Goal: Navigation & Orientation: Find specific page/section

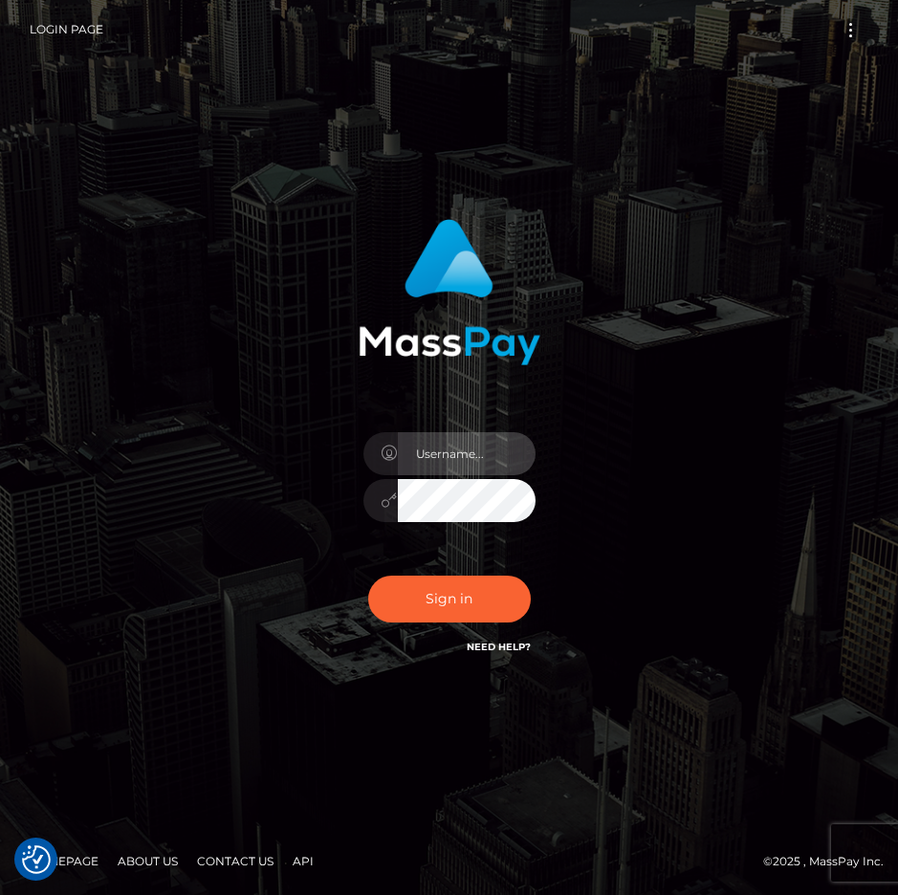
type input "raewhit"
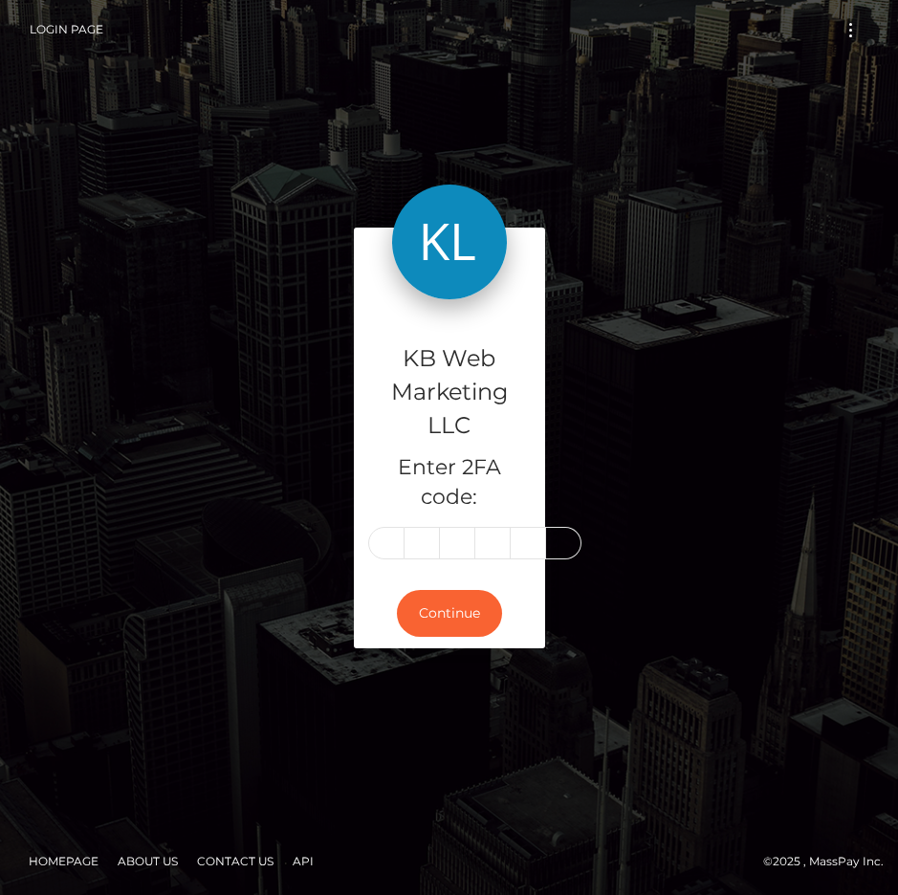
type input "5"
type input "2"
type input "7"
type input "6"
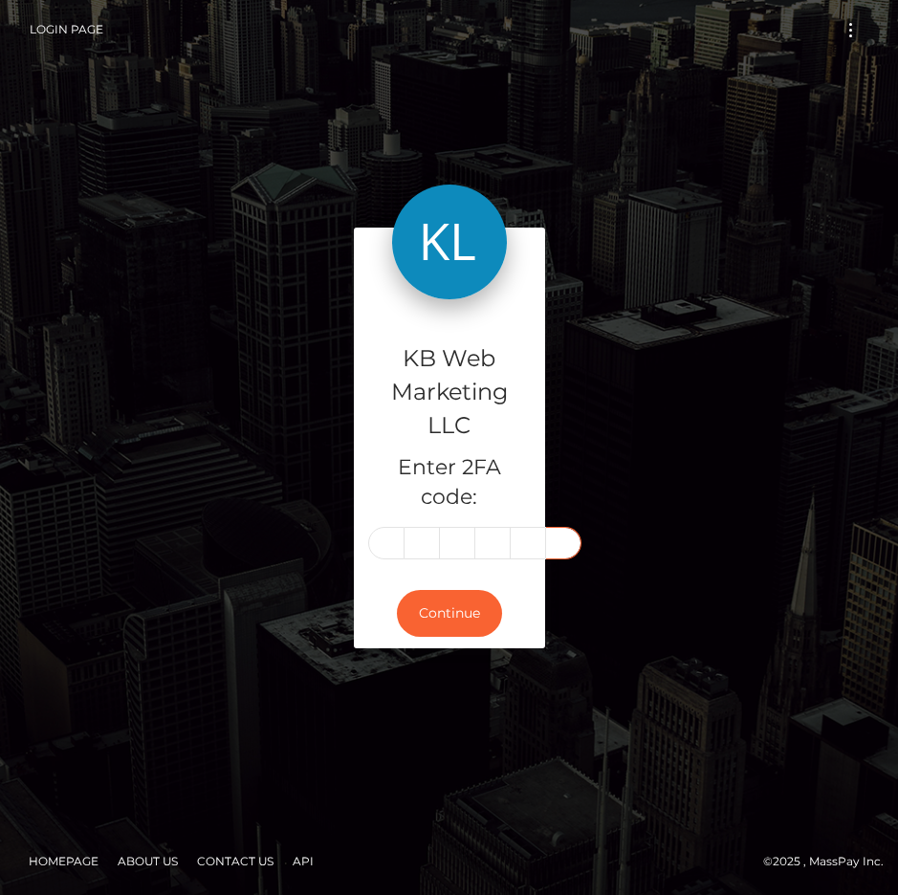
type input "5"
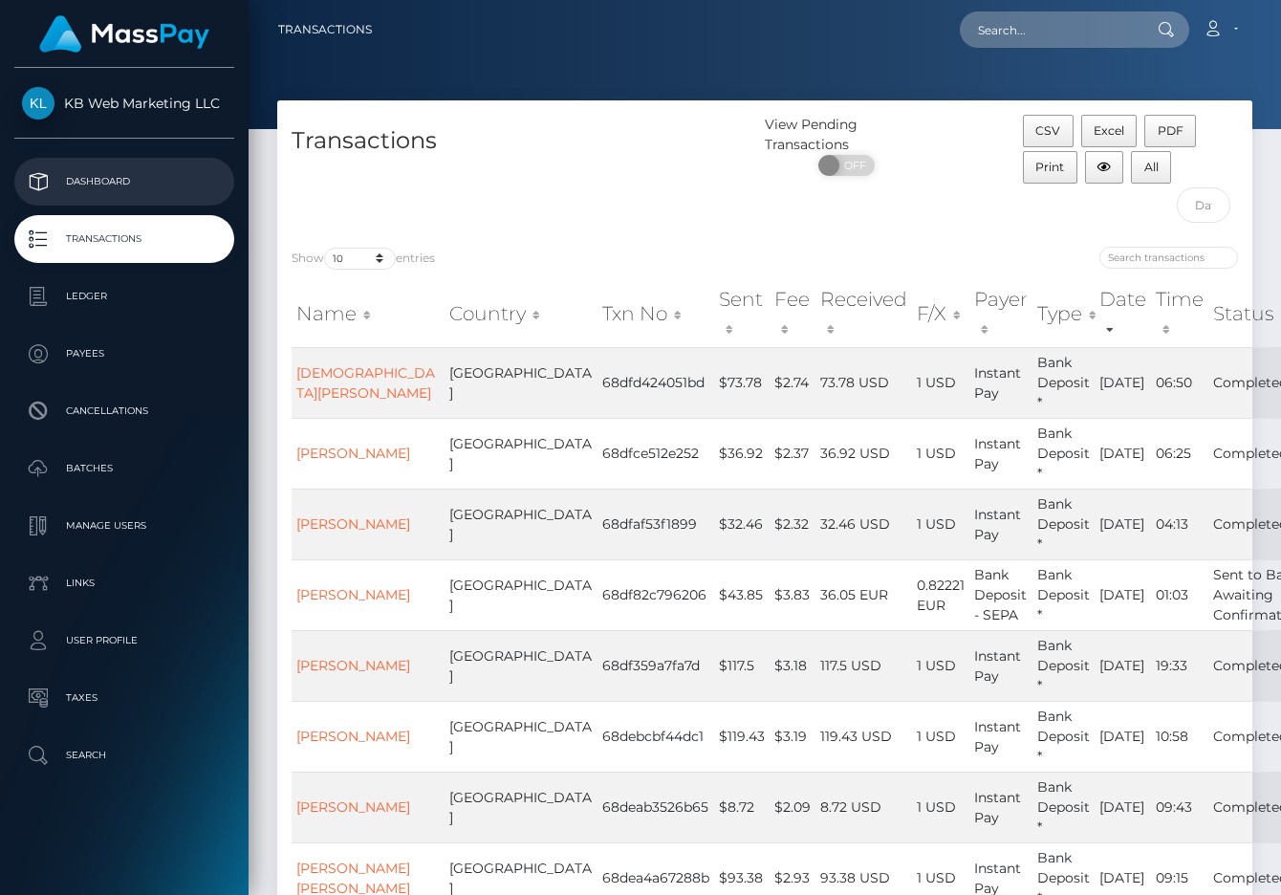
click at [105, 201] on link "Dashboard" at bounding box center [124, 182] width 220 height 48
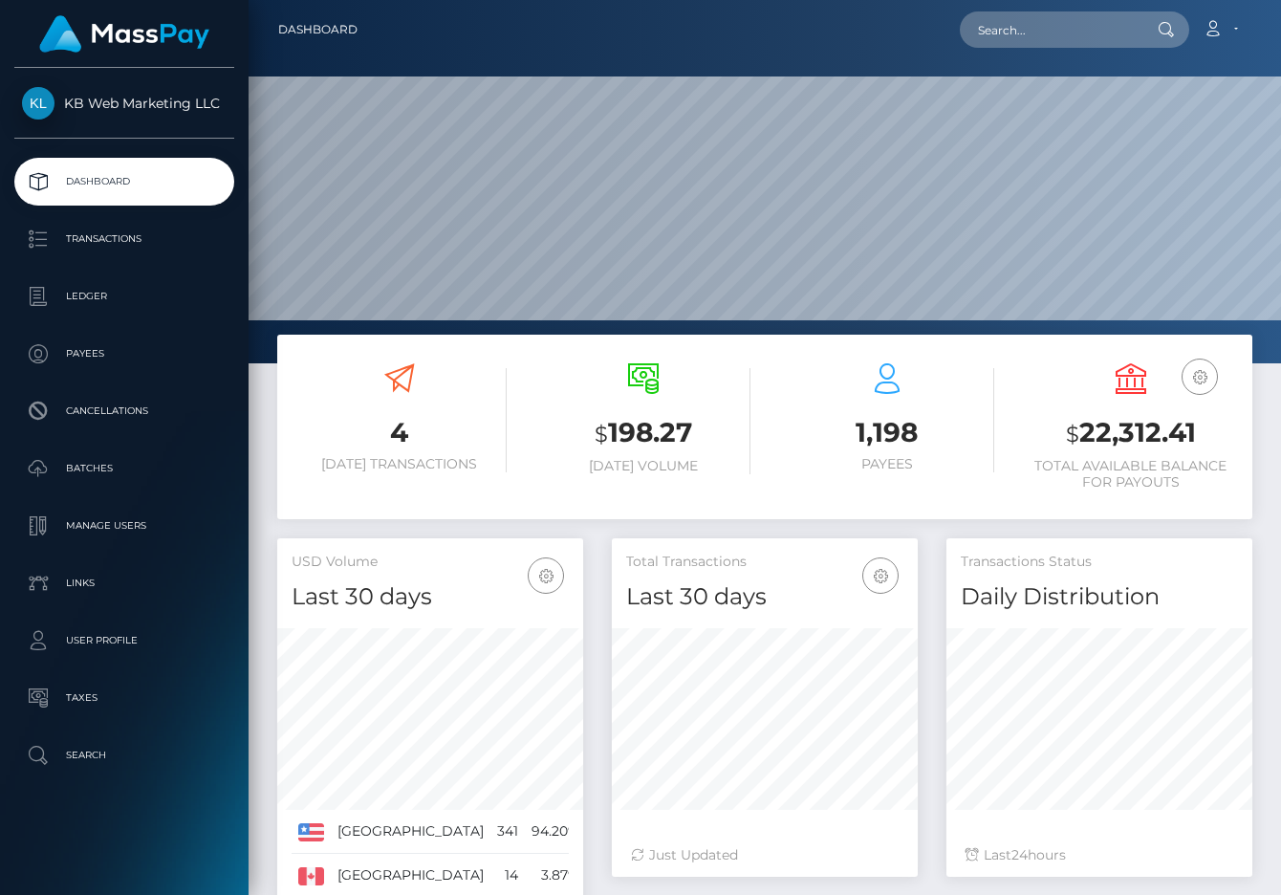
scroll to position [337, 306]
click at [143, 463] on p "Batches" at bounding box center [124, 468] width 205 height 29
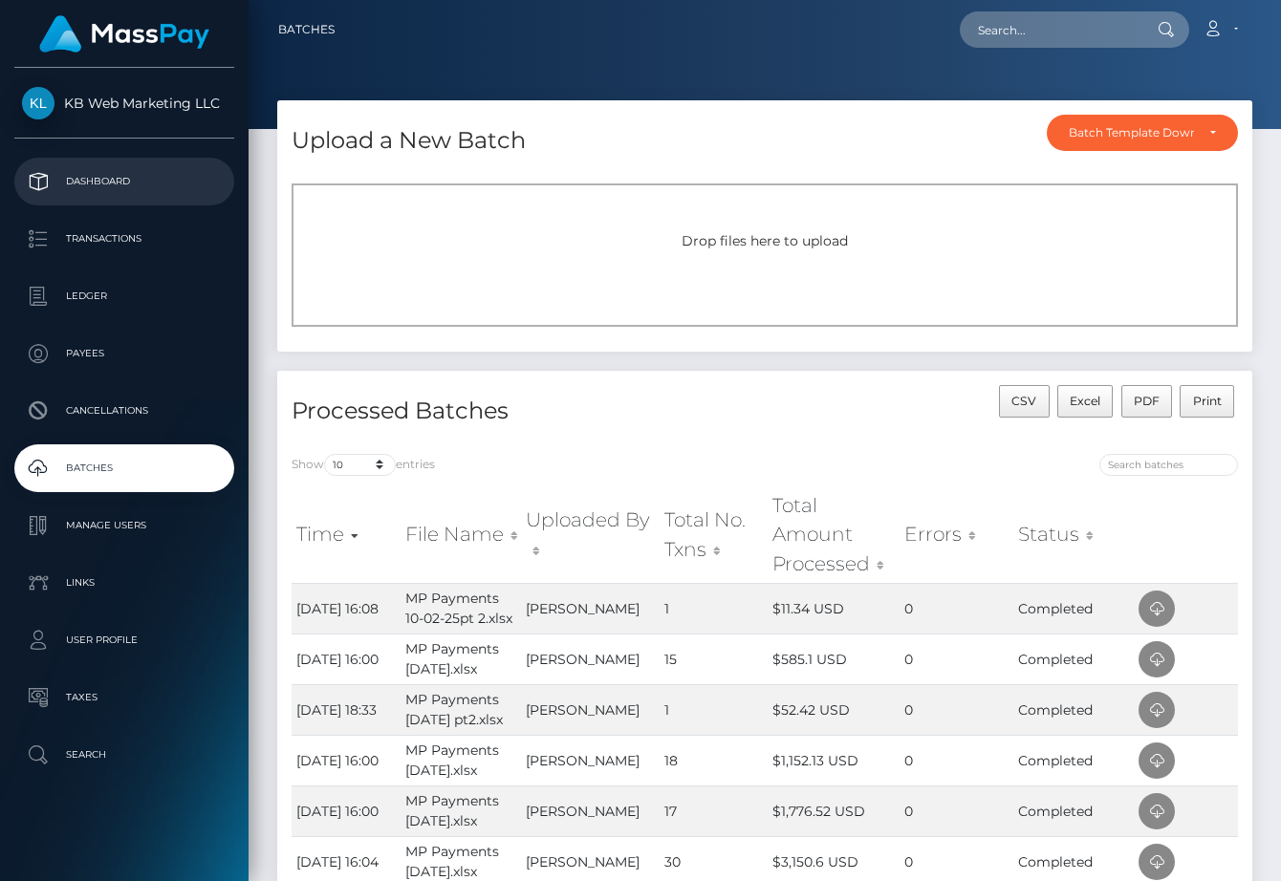
click at [73, 161] on link "Dashboard" at bounding box center [124, 182] width 220 height 48
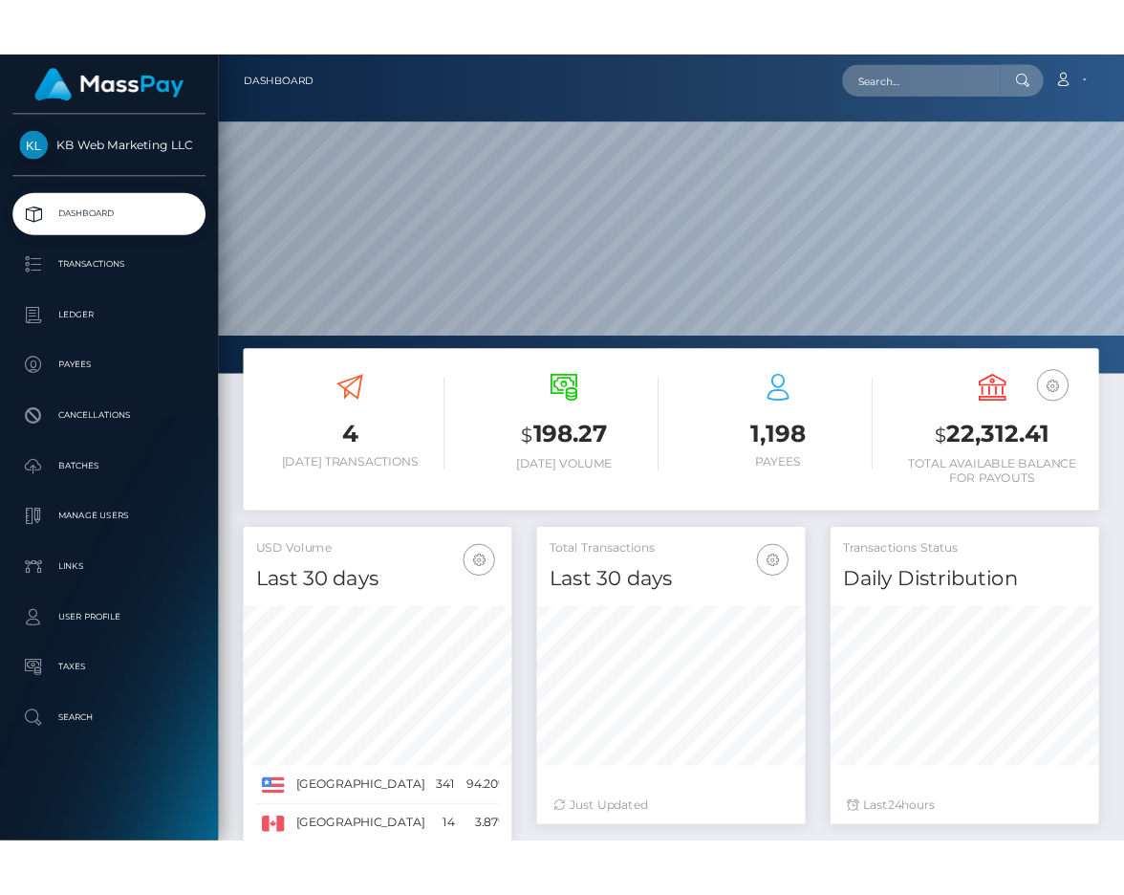
scroll to position [337, 306]
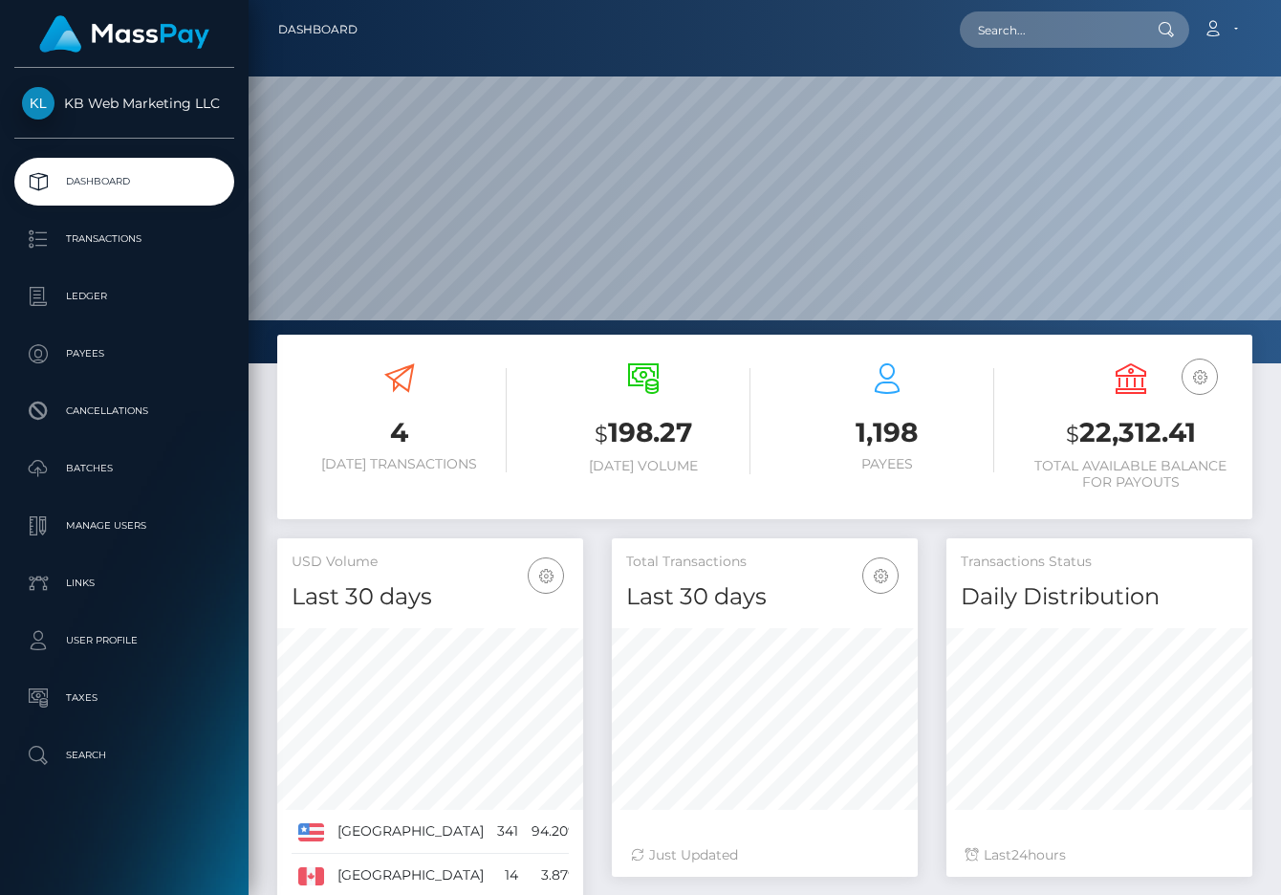
click at [642, 482] on div "$ 198.27 Today Volume" at bounding box center [642, 421] width 215 height 144
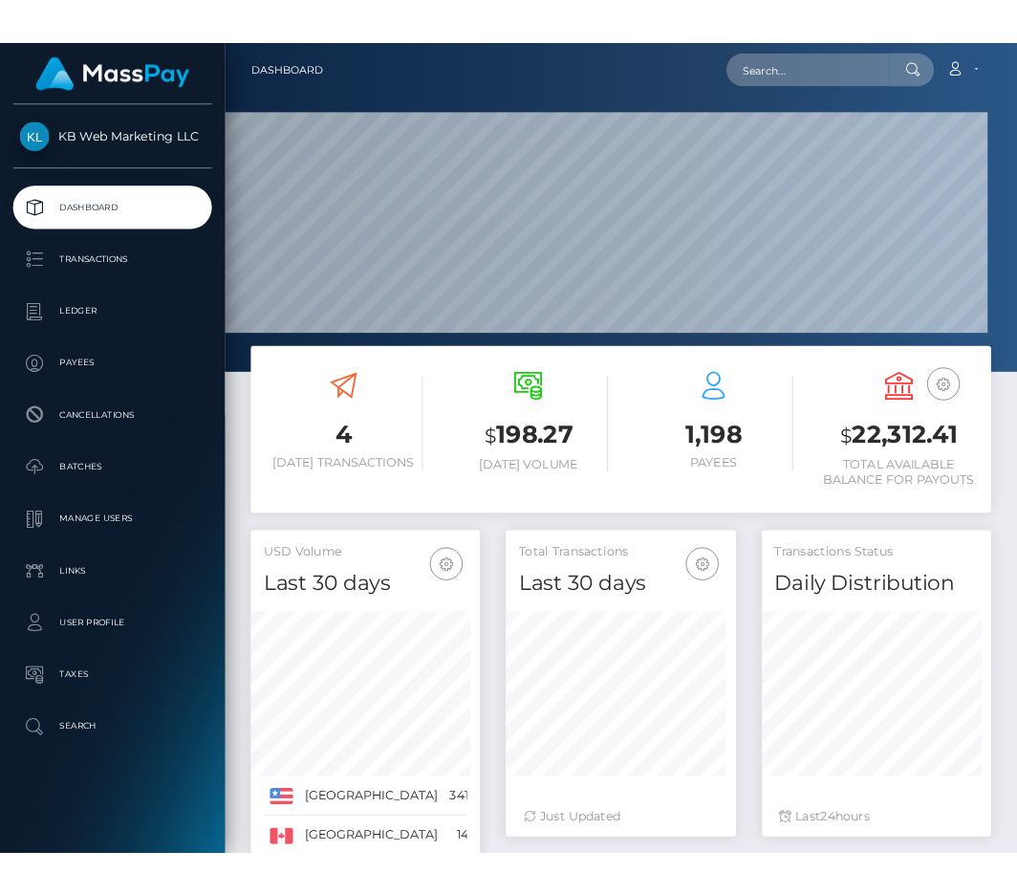
scroll to position [0, 0]
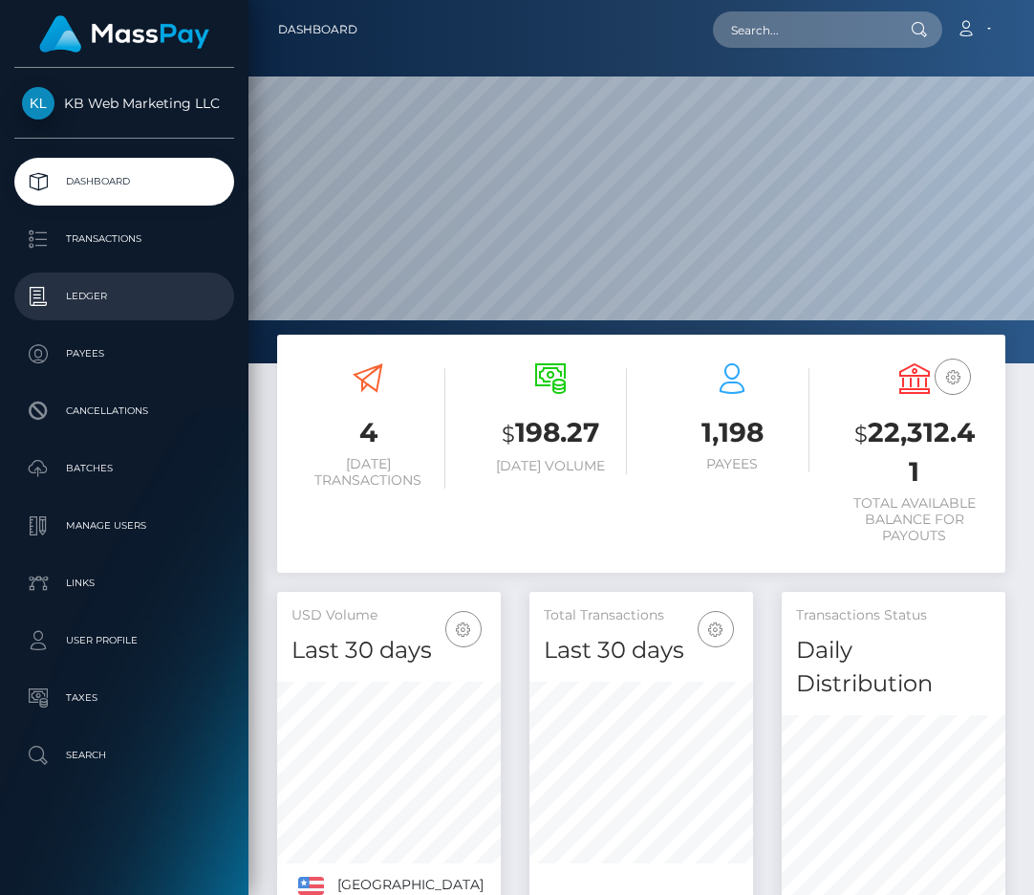
click at [112, 282] on p "Ledger" at bounding box center [124, 296] width 205 height 29
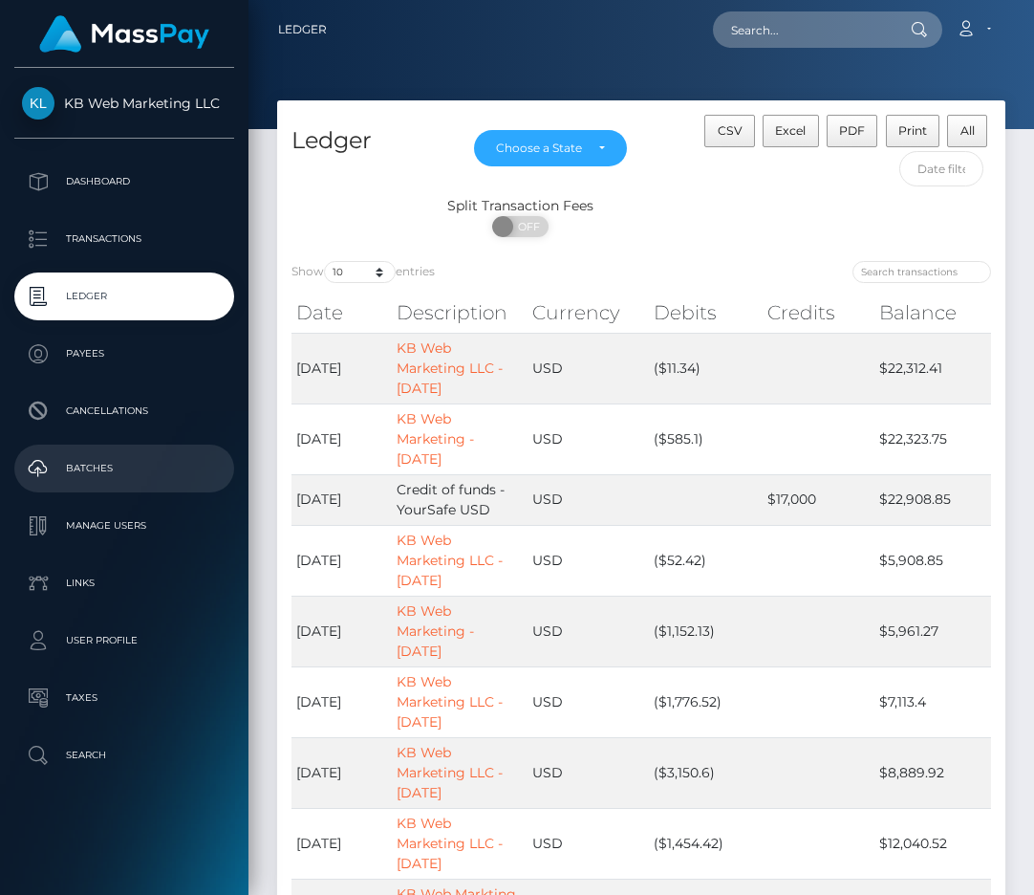
click at [115, 465] on p "Batches" at bounding box center [124, 468] width 205 height 29
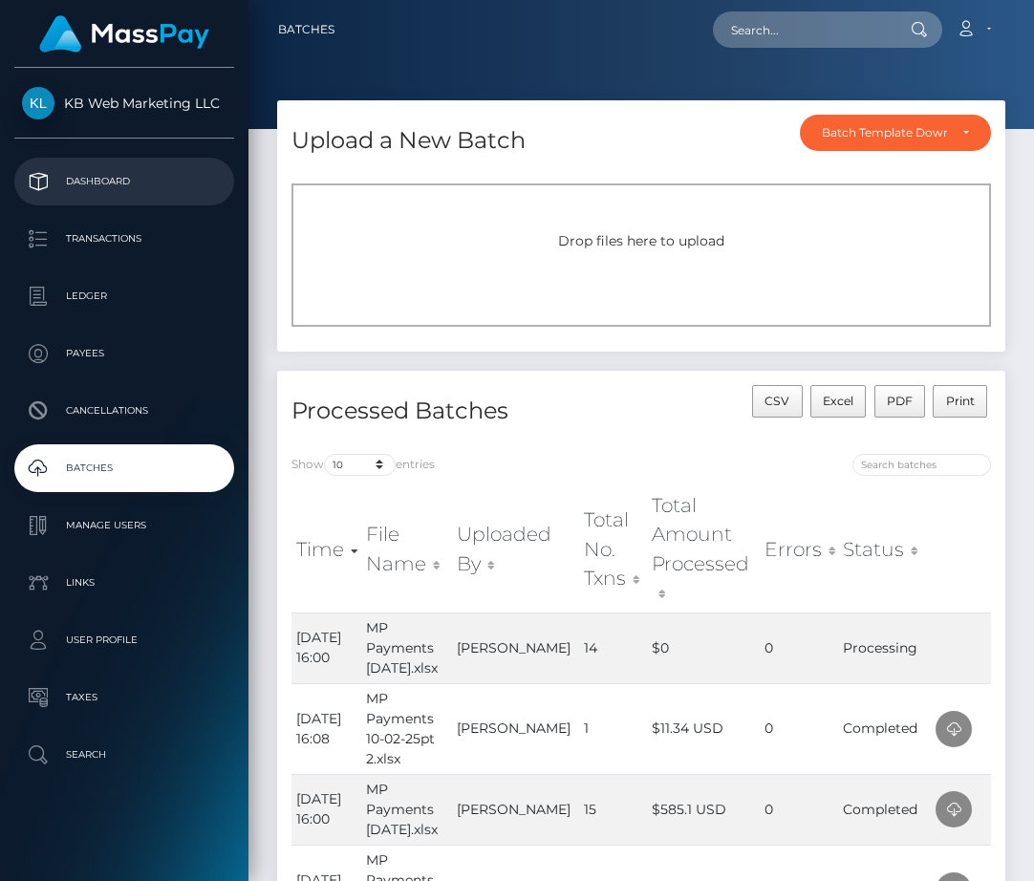
click at [106, 189] on p "Dashboard" at bounding box center [124, 181] width 205 height 29
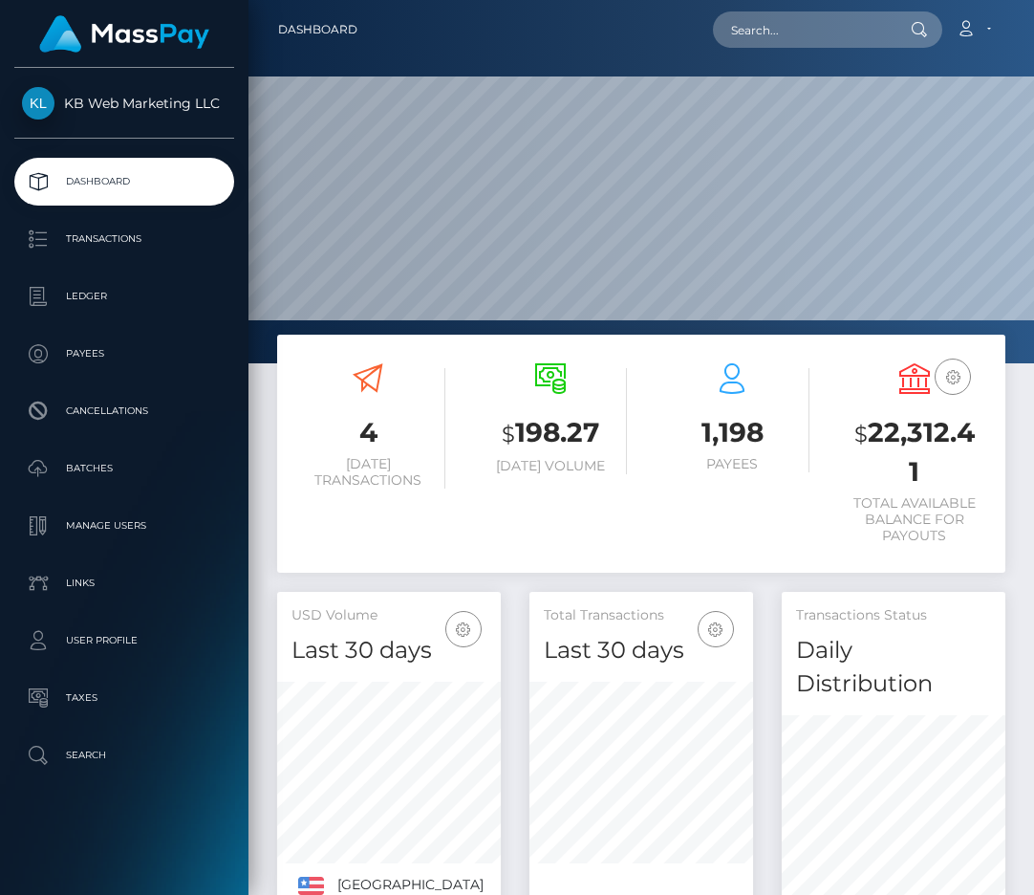
scroll to position [370, 224]
click at [84, 449] on link "Batches" at bounding box center [124, 469] width 220 height 48
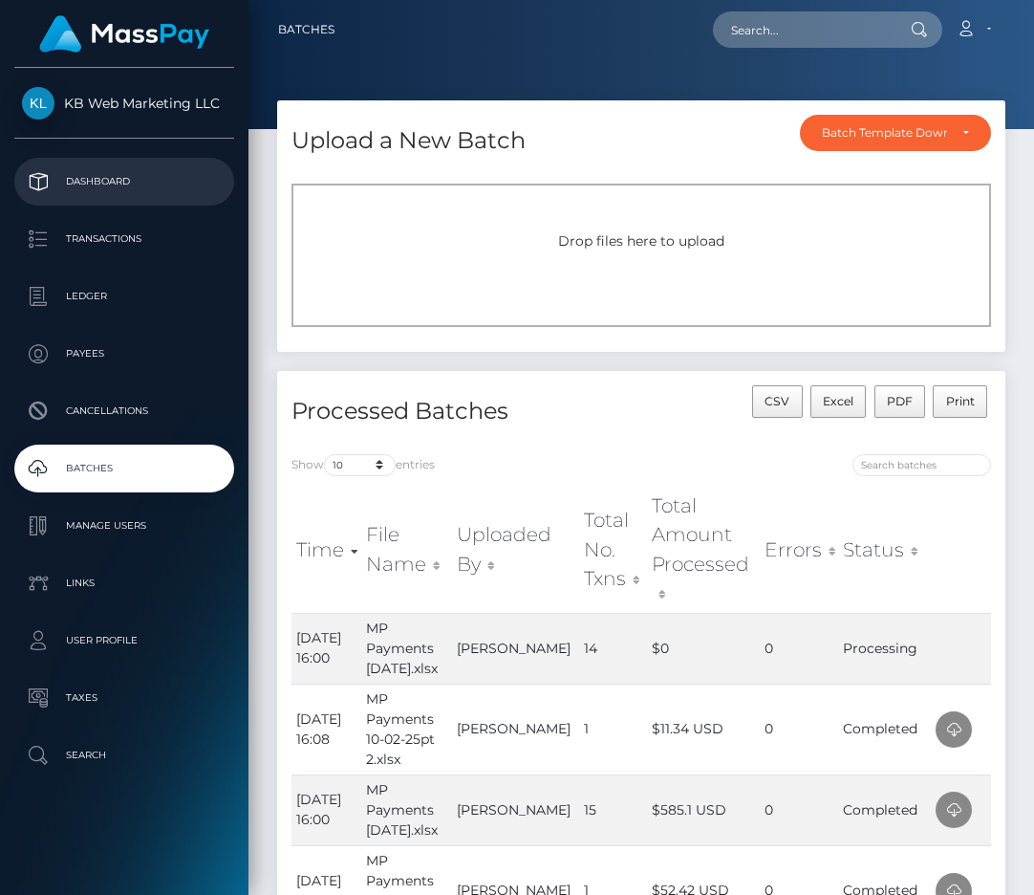
click at [98, 193] on p "Dashboard" at bounding box center [124, 181] width 205 height 29
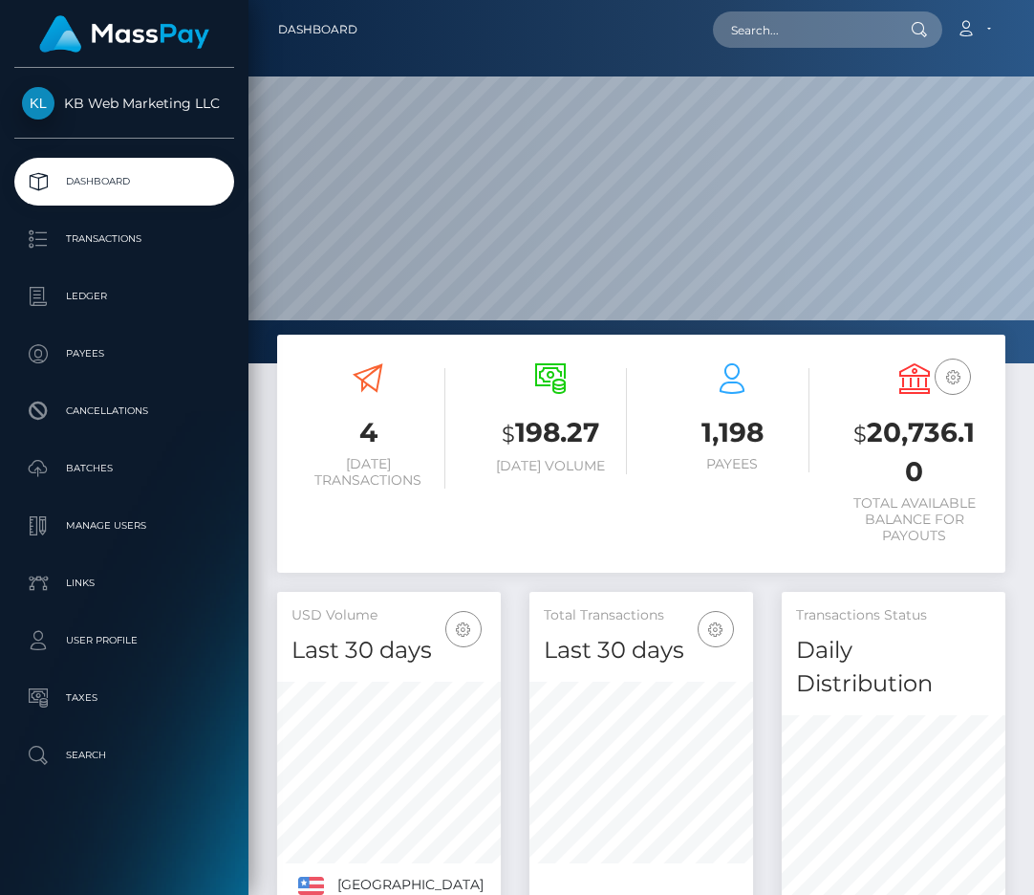
scroll to position [370, 224]
click at [139, 457] on p "Batches" at bounding box center [124, 468] width 205 height 29
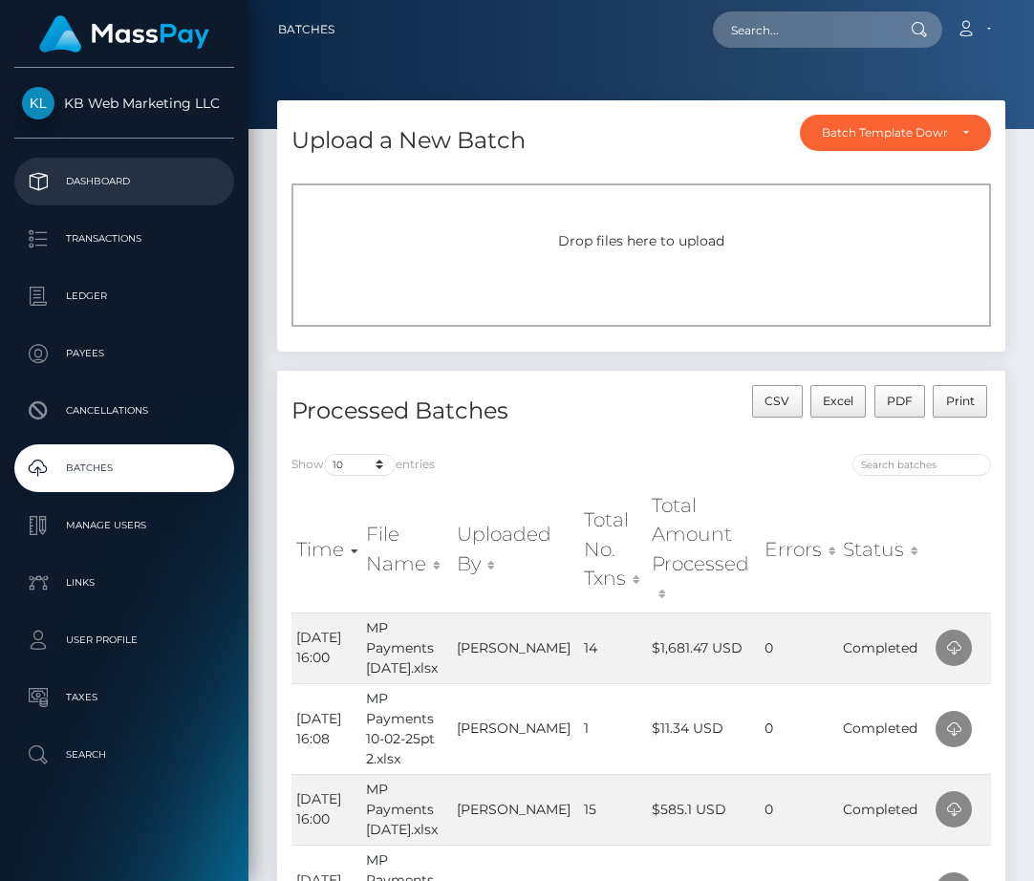
click at [146, 177] on p "Dashboard" at bounding box center [124, 181] width 205 height 29
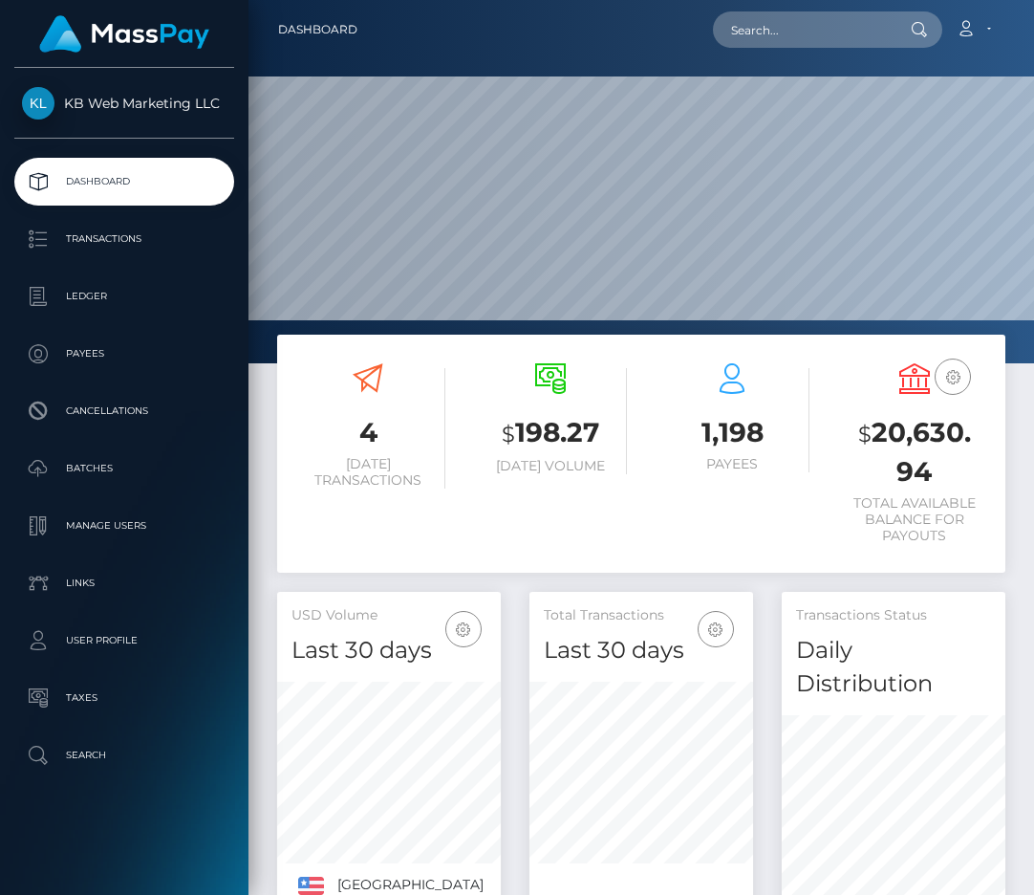
scroll to position [370, 224]
drag, startPoint x: 870, startPoint y: 432, endPoint x: 949, endPoint y: 469, distance: 87.7
click at [949, 469] on h3 "$ 20,630.94" at bounding box center [915, 452] width 154 height 76
copy h3 "20,630.94"
